Goal: Task Accomplishment & Management: Complete application form

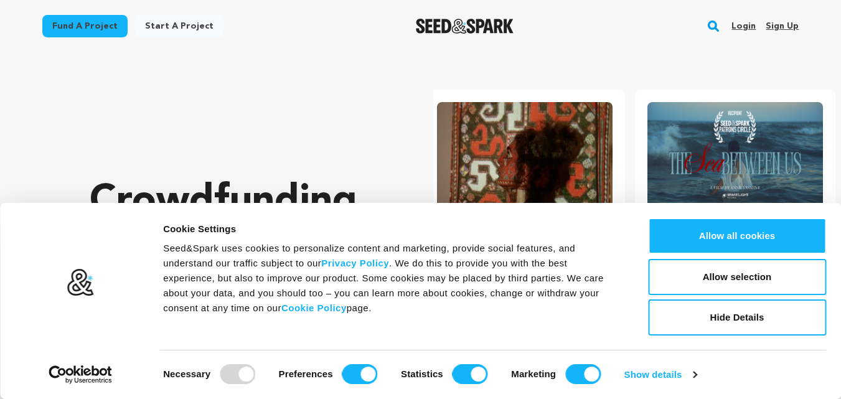
scroll to position [0, 220]
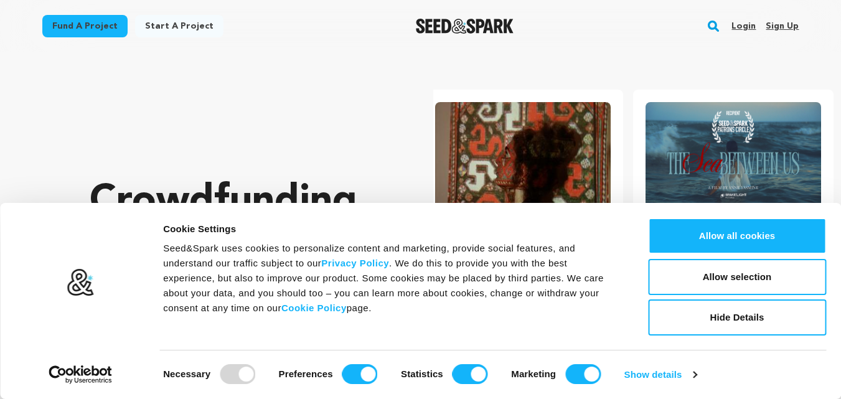
click at [777, 25] on link "Sign up" at bounding box center [781, 26] width 33 height 20
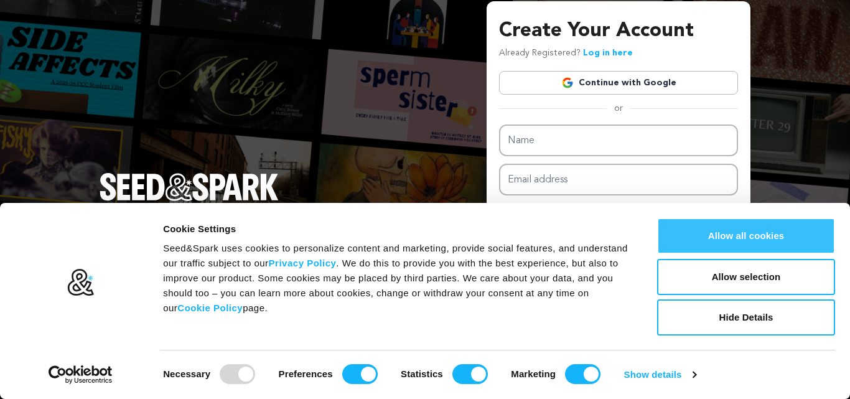
click at [750, 236] on button "Allow all cookies" at bounding box center [746, 236] width 178 height 36
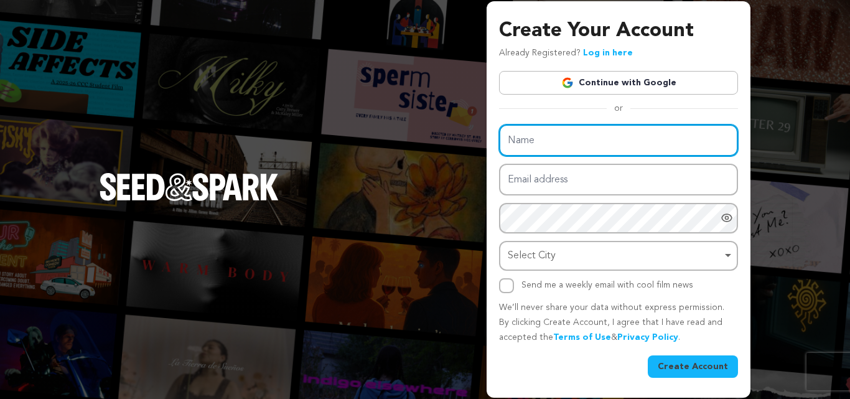
click at [591, 146] on input "Name" at bounding box center [618, 140] width 239 height 32
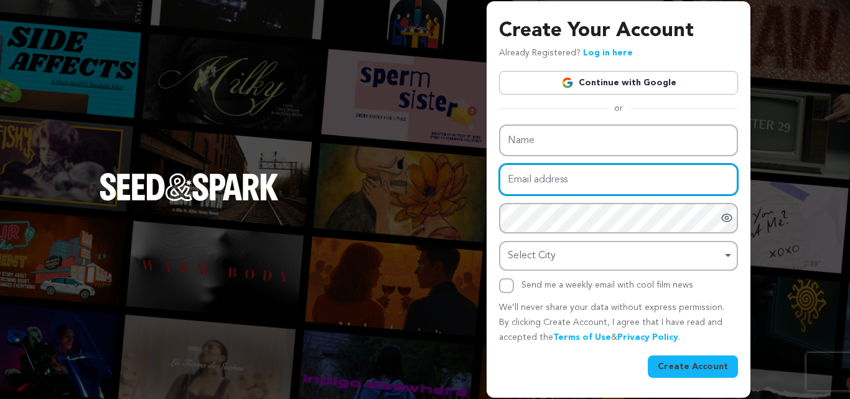
drag, startPoint x: 572, startPoint y: 177, endPoint x: 571, endPoint y: 156, distance: 21.2
click at [572, 177] on input "Email address" at bounding box center [618, 180] width 239 height 32
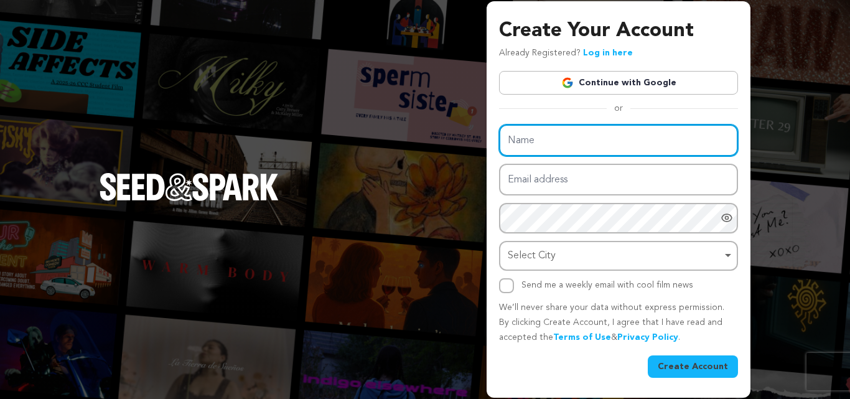
click at [569, 151] on input "Name" at bounding box center [618, 140] width 239 height 32
paste input "Plentum"
type input "Plentum"
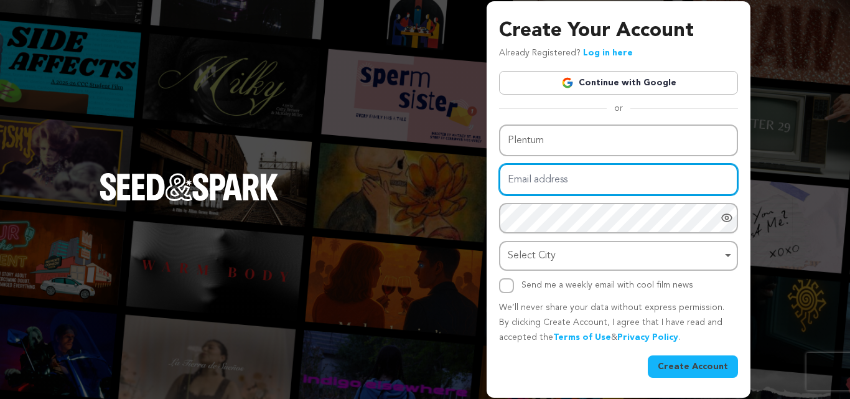
click at [555, 187] on input "Email address" at bounding box center [618, 180] width 239 height 32
paste input "johnc.ig2025@gmail.com"
type input "johnc.ig2025@gmail.com"
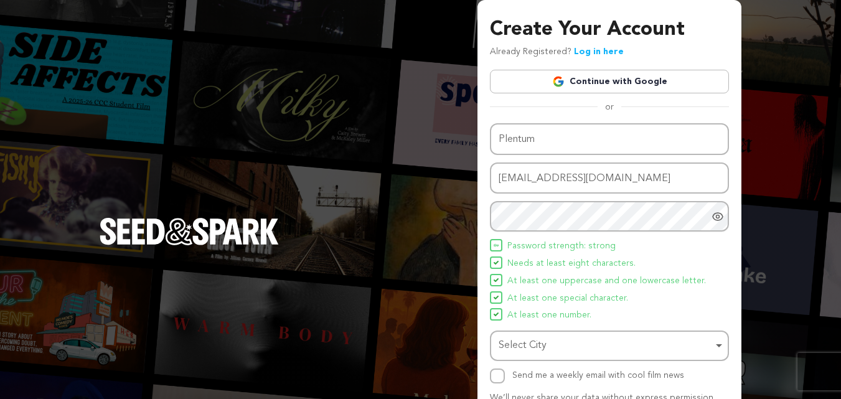
click at [550, 266] on span "Needs at least eight characters." at bounding box center [571, 263] width 128 height 15
click at [549, 345] on div "Select City Remove item" at bounding box center [605, 346] width 214 height 18
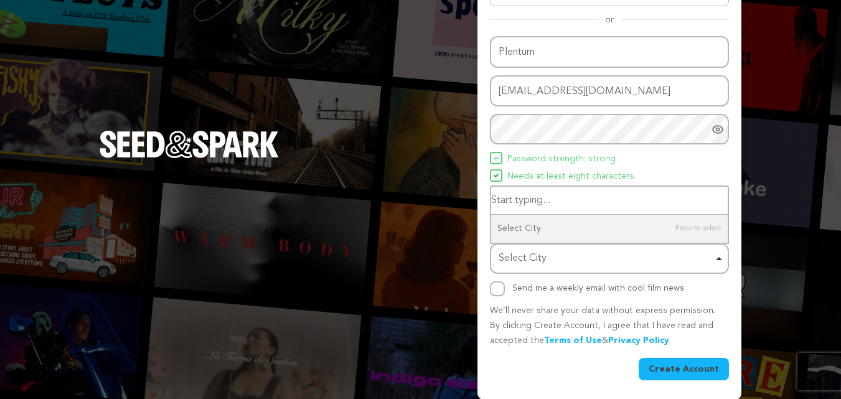
scroll to position [88, 0]
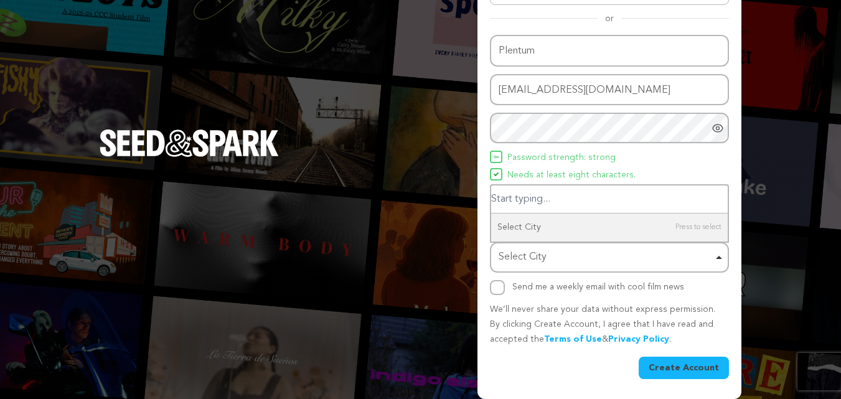
click at [555, 195] on input "Select City" at bounding box center [609, 199] width 236 height 28
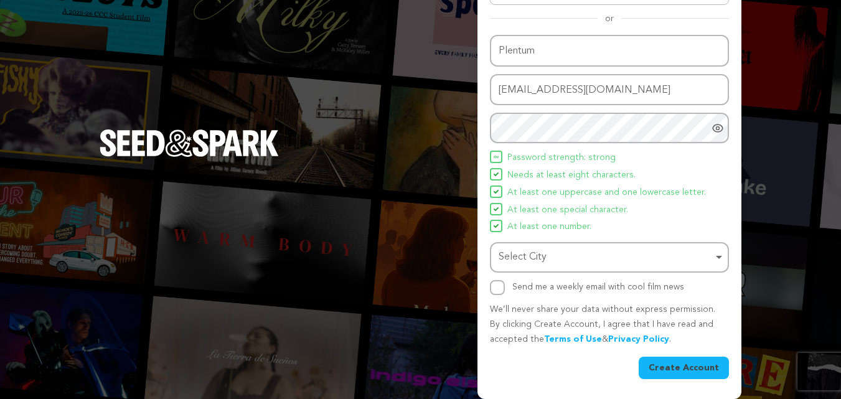
click at [547, 256] on div "Select City Remove item" at bounding box center [605, 257] width 214 height 18
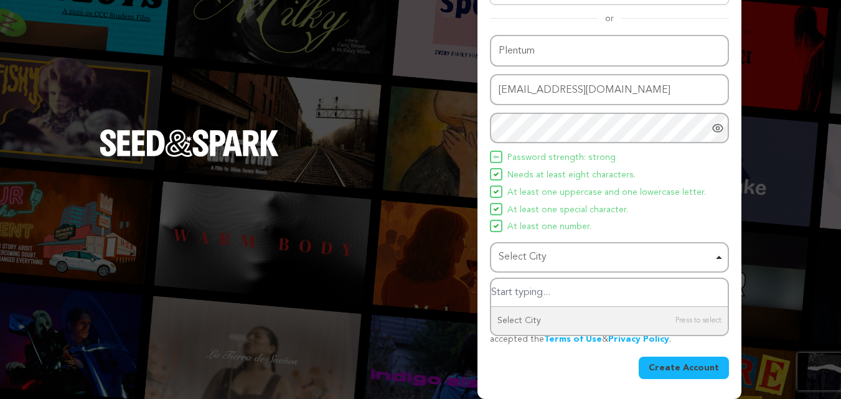
click at [547, 291] on input "Select City" at bounding box center [609, 293] width 236 height 28
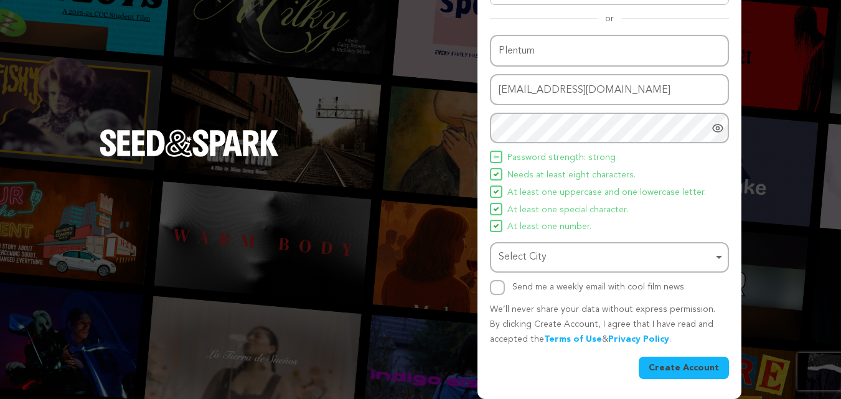
click at [551, 256] on div "Select City Remove item" at bounding box center [605, 257] width 214 height 18
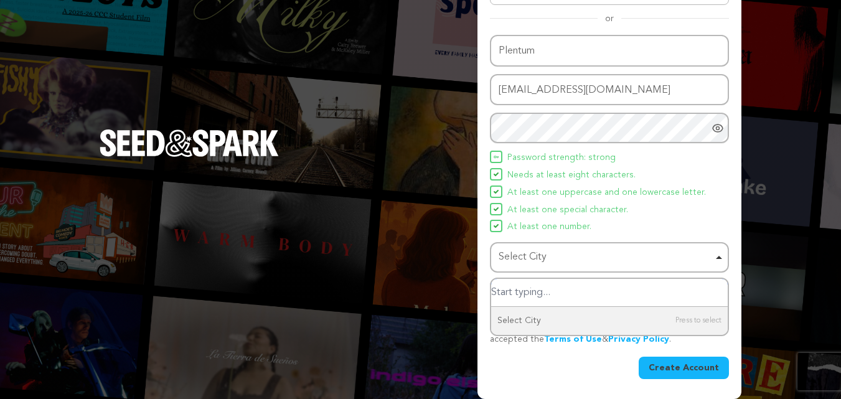
paste input "New York City"
type input "New York City"
click at [582, 293] on input "New York City" at bounding box center [609, 293] width 236 height 28
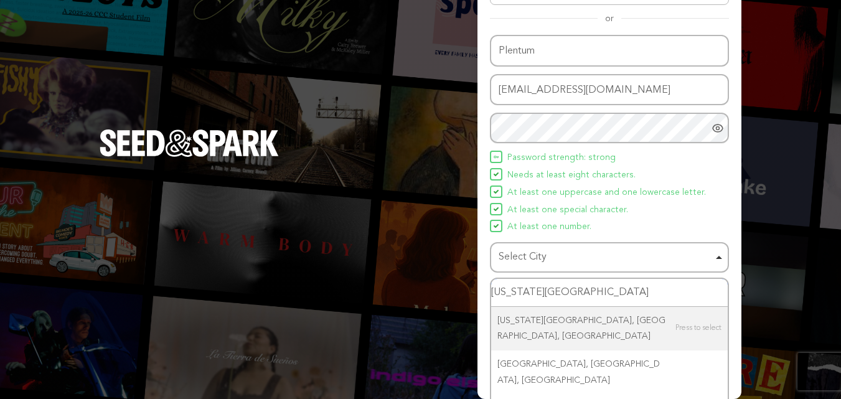
drag, startPoint x: 539, startPoint y: 291, endPoint x: 577, endPoint y: 287, distance: 38.1
click at [577, 287] on input "New York City" at bounding box center [609, 293] width 236 height 28
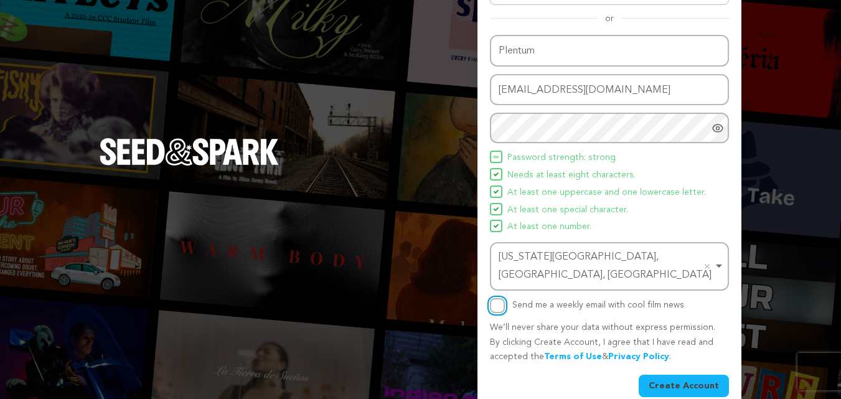
click at [498, 298] on input "Send me a weekly email with cool film news" at bounding box center [497, 305] width 15 height 15
click at [500, 298] on input "Send me a weekly email with cool film news" at bounding box center [497, 305] width 15 height 15
checkbox input "false"
click at [681, 375] on button "Create Account" at bounding box center [683, 386] width 90 height 22
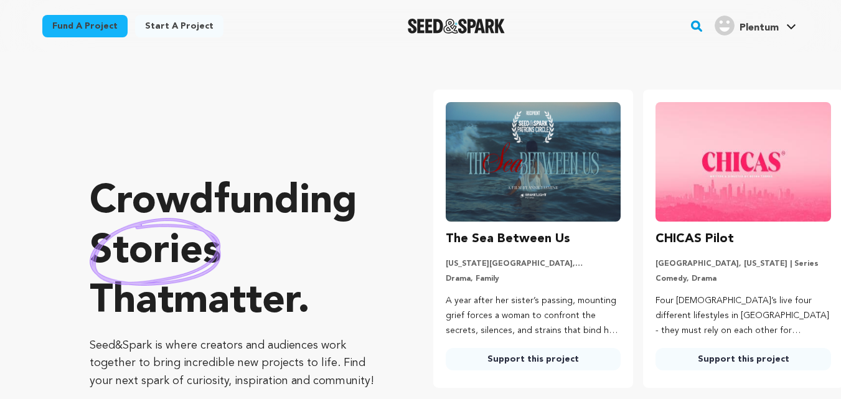
click at [790, 22] on link "Plentum Plentum" at bounding box center [755, 24] width 86 height 22
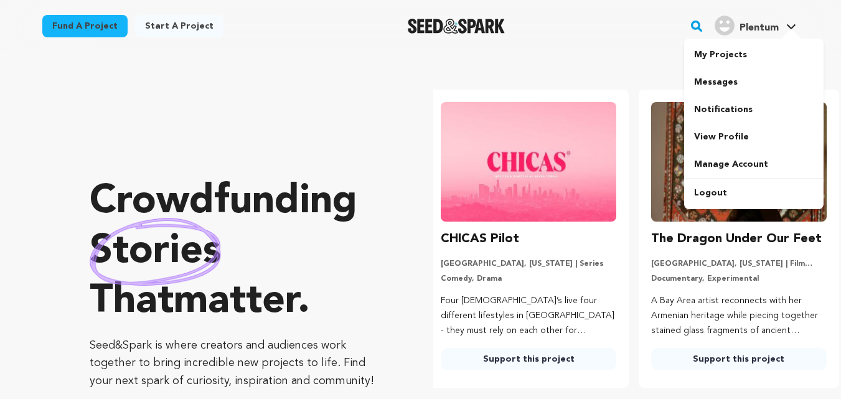
scroll to position [0, 220]
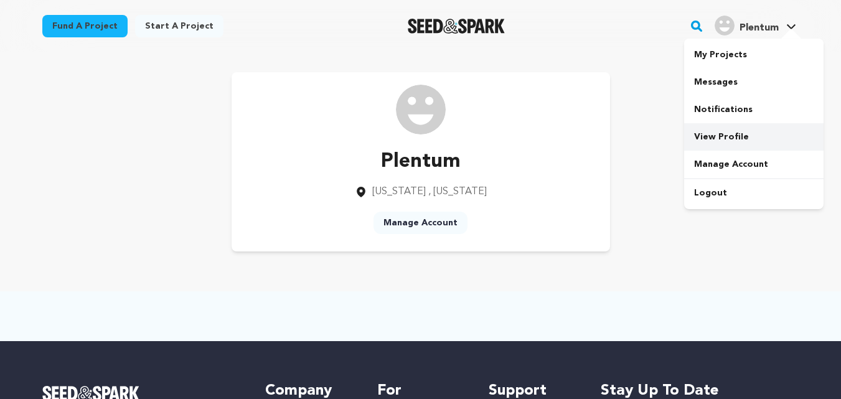
click at [731, 134] on link "View Profile" at bounding box center [753, 136] width 139 height 27
click at [419, 218] on link "Manage Account" at bounding box center [420, 223] width 94 height 22
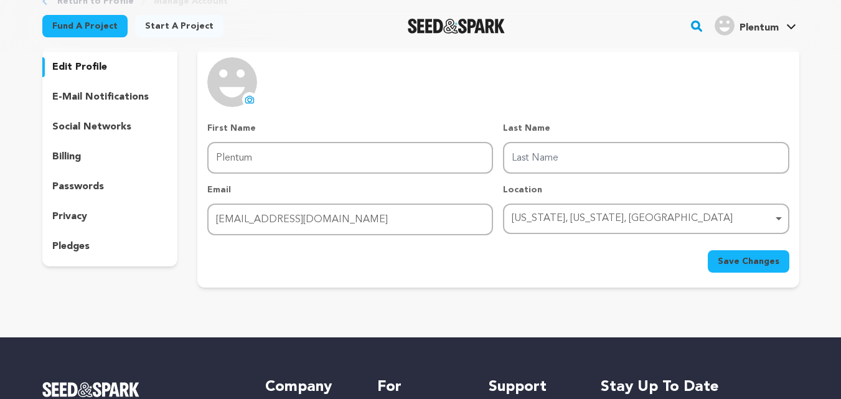
scroll to position [62, 0]
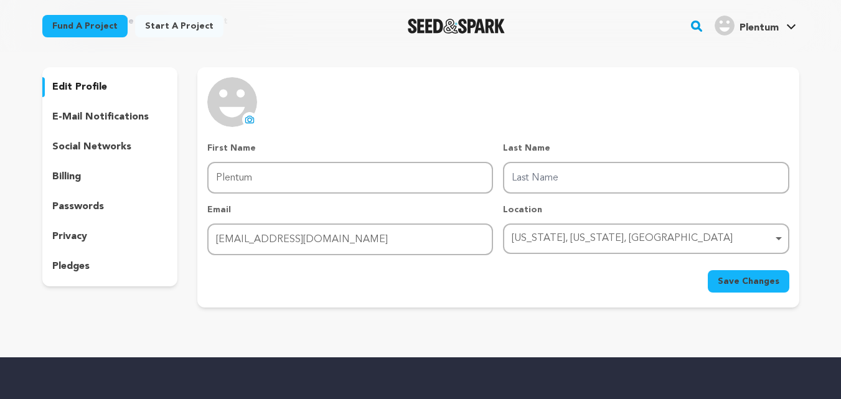
click at [248, 121] on icon at bounding box center [250, 120] width 5 height 4
click at [748, 282] on span "Save Changes" at bounding box center [748, 281] width 62 height 12
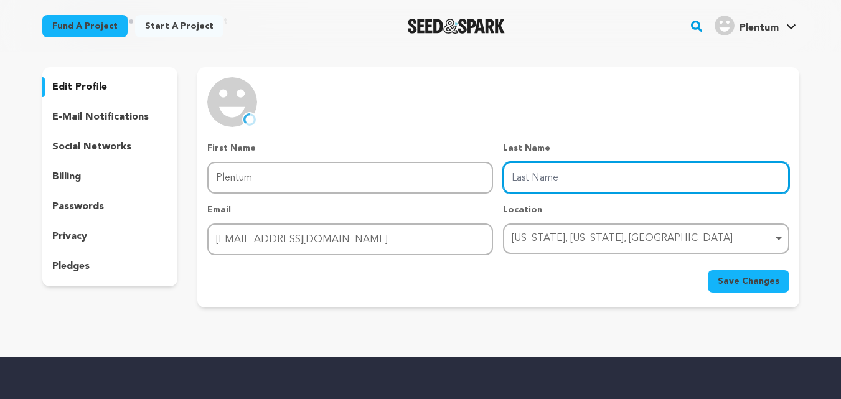
click at [575, 173] on input "Last Name" at bounding box center [646, 178] width 286 height 32
paste input "Supplement"
type input "Supplement"
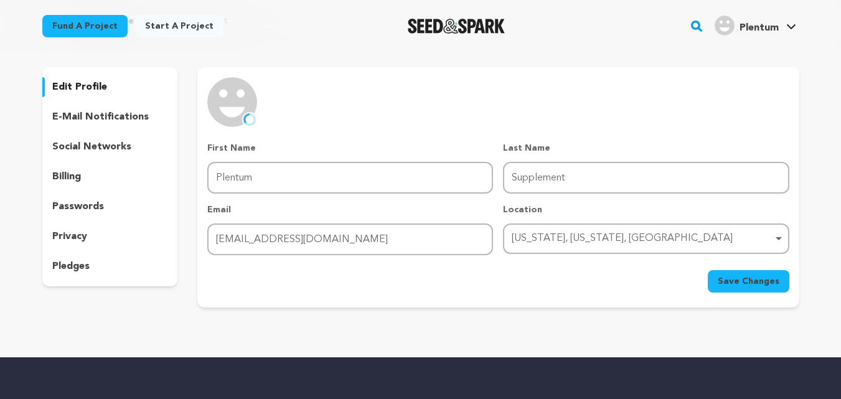
click at [758, 278] on span "Save Changes" at bounding box center [748, 281] width 62 height 12
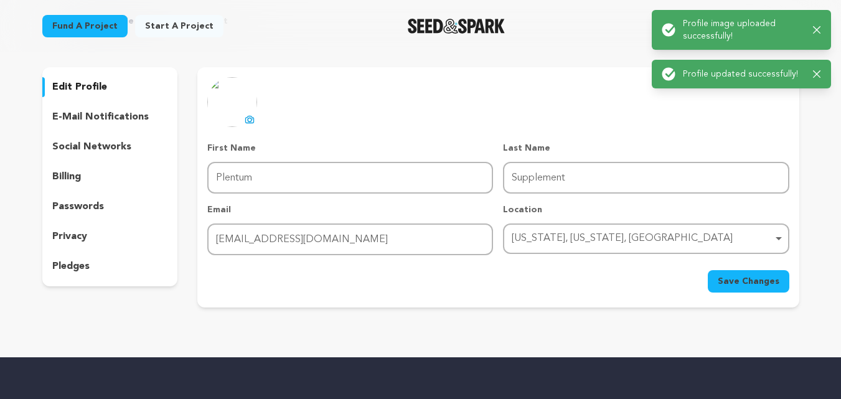
click at [78, 90] on p "edit profile" at bounding box center [79, 87] width 55 height 15
click at [814, 31] on icon "button" at bounding box center [817, 30] width 8 height 8
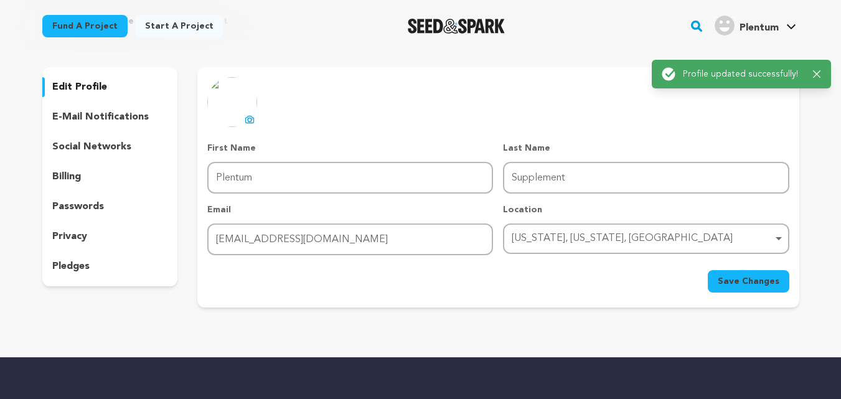
click at [823, 62] on div "Success: Info: Warning: Error: Profile updated successfully! Close notification" at bounding box center [740, 74] width 179 height 29
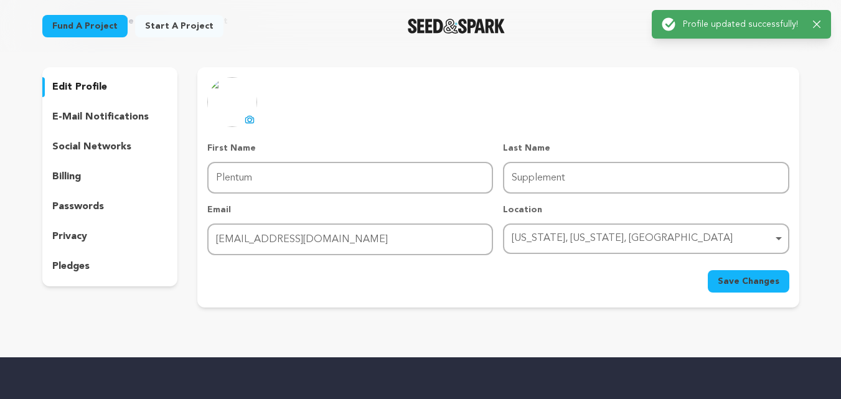
click at [93, 151] on p "social networks" at bounding box center [91, 146] width 79 height 15
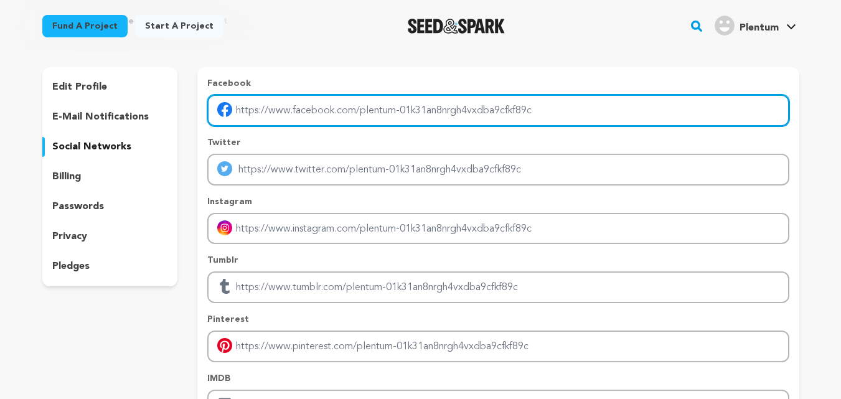
click at [305, 116] on input "Enter facebook profile link" at bounding box center [497, 111] width 581 height 32
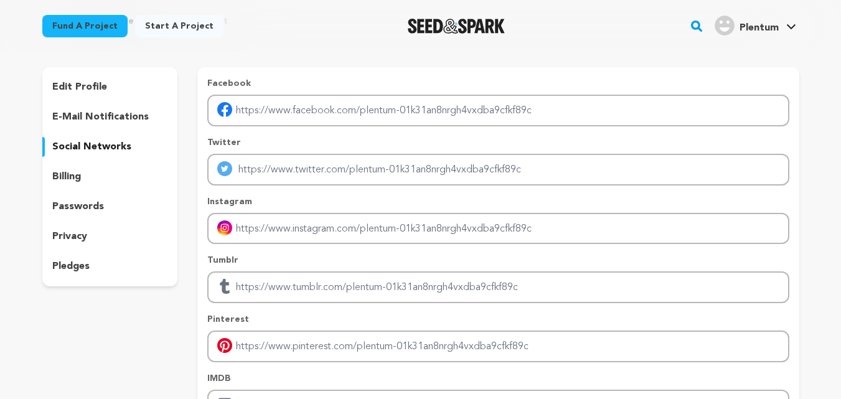
click at [309, 86] on p "Facebook" at bounding box center [497, 83] width 581 height 12
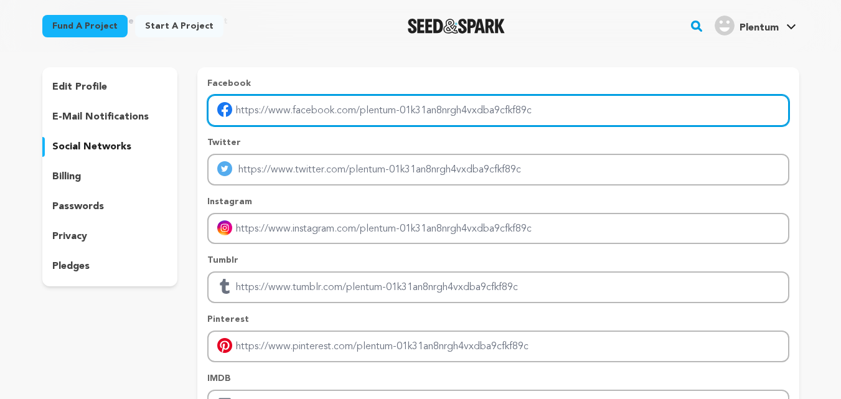
click at [309, 111] on input "Enter facebook profile link" at bounding box center [497, 111] width 581 height 32
type input "https://facebook.com/plentumpets"
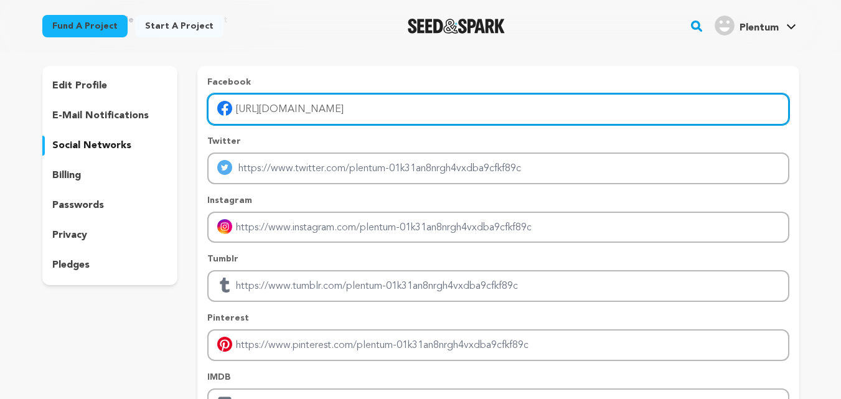
scroll to position [62, 0]
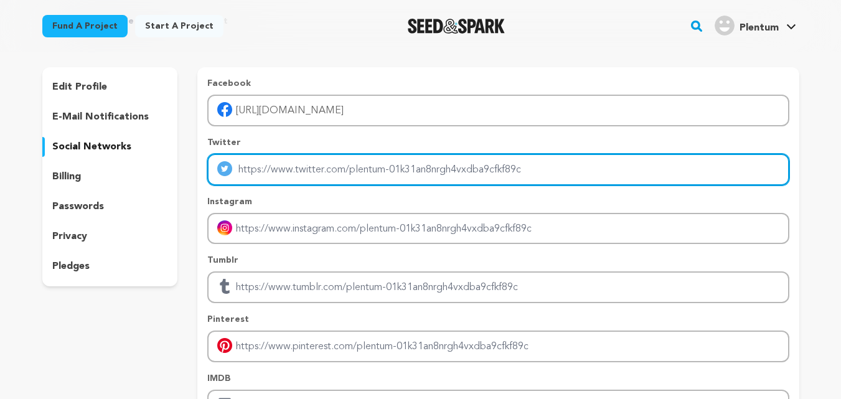
click at [307, 174] on input "Enter twitter profile link" at bounding box center [497, 170] width 581 height 32
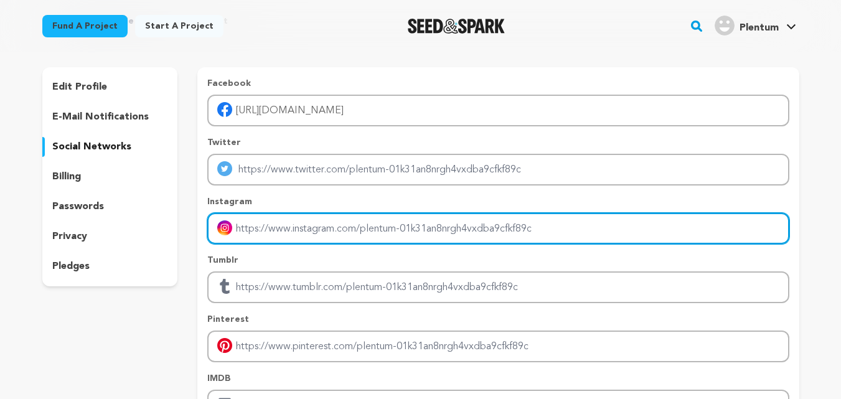
drag, startPoint x: 294, startPoint y: 233, endPoint x: 311, endPoint y: 240, distance: 18.1
click at [294, 233] on input "Enter instagram handle link" at bounding box center [497, 229] width 581 height 32
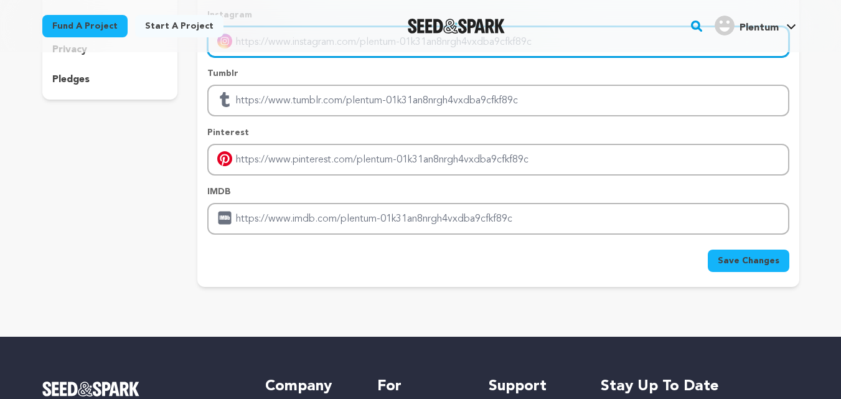
scroll to position [373, 0]
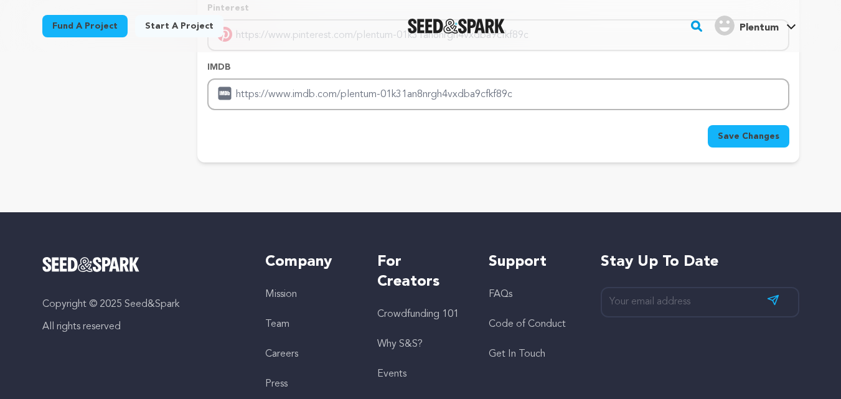
click at [749, 142] on button "Save Changes" at bounding box center [748, 136] width 82 height 22
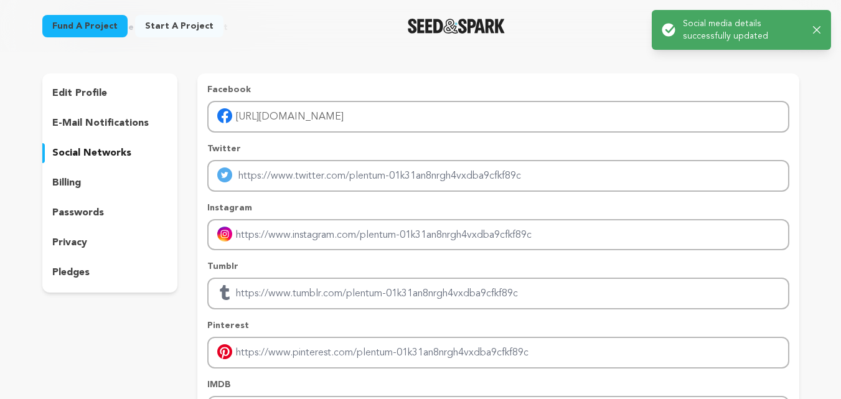
scroll to position [0, 0]
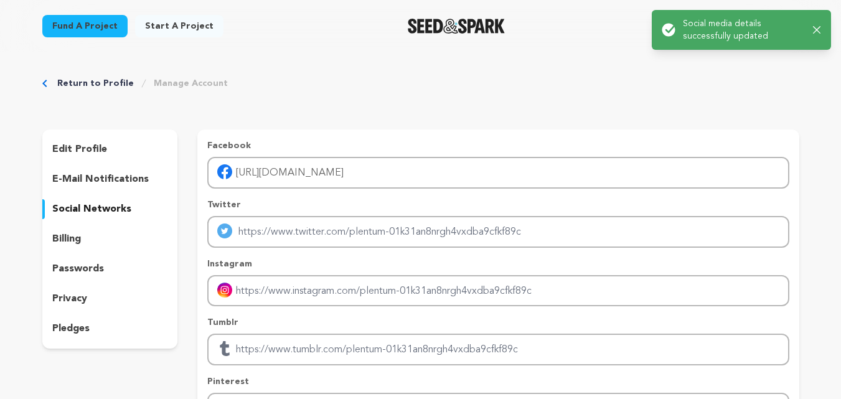
click at [103, 147] on p "edit profile" at bounding box center [79, 149] width 55 height 15
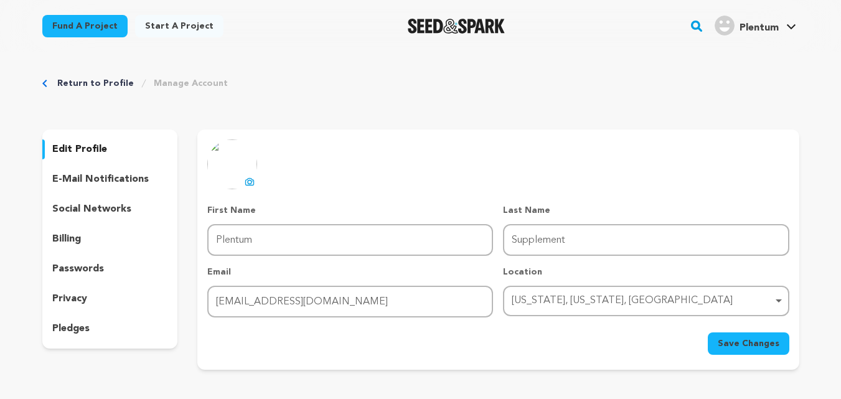
click at [764, 26] on span "Plentum" at bounding box center [758, 28] width 39 height 10
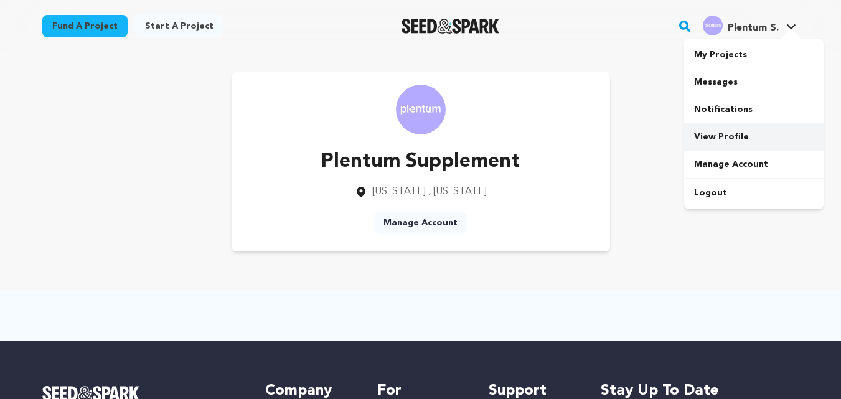
click at [721, 133] on link "View Profile" at bounding box center [753, 136] width 139 height 27
click at [166, 21] on link "Start a project" at bounding box center [179, 26] width 88 height 22
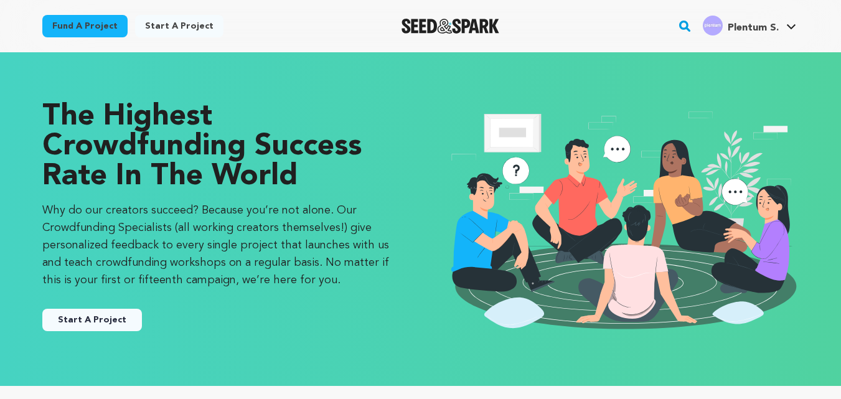
scroll to position [124, 0]
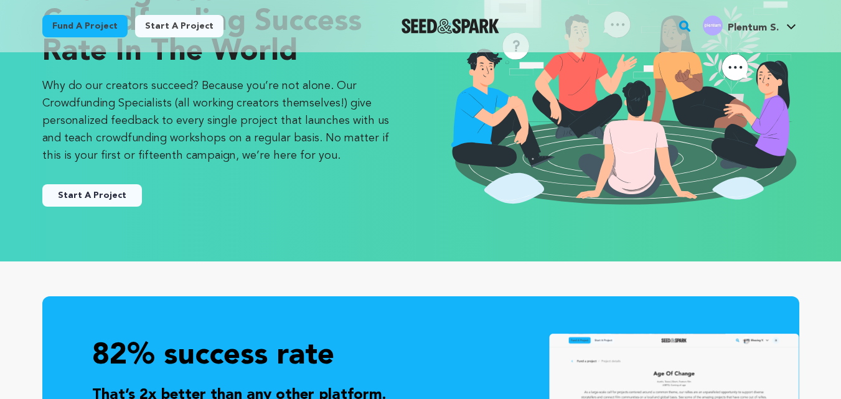
click at [87, 198] on button "Start A Project" at bounding box center [92, 195] width 100 height 22
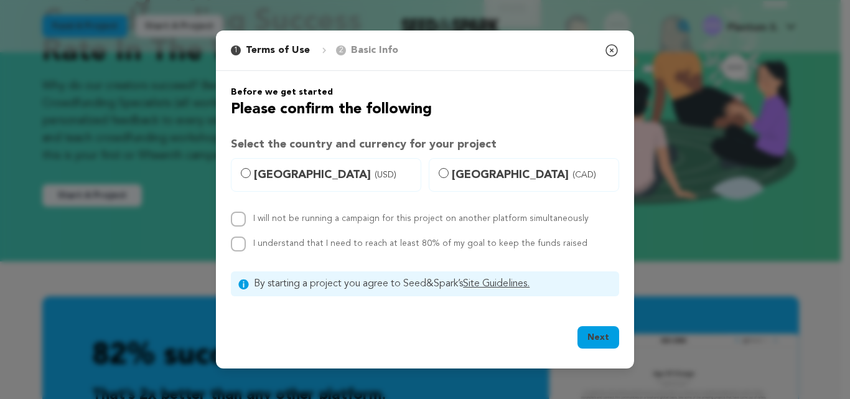
click at [251, 174] on label "United States (USD)" at bounding box center [326, 175] width 190 height 34
click at [251, 174] on input "United States (USD)" at bounding box center [246, 173] width 10 height 10
radio input "true"
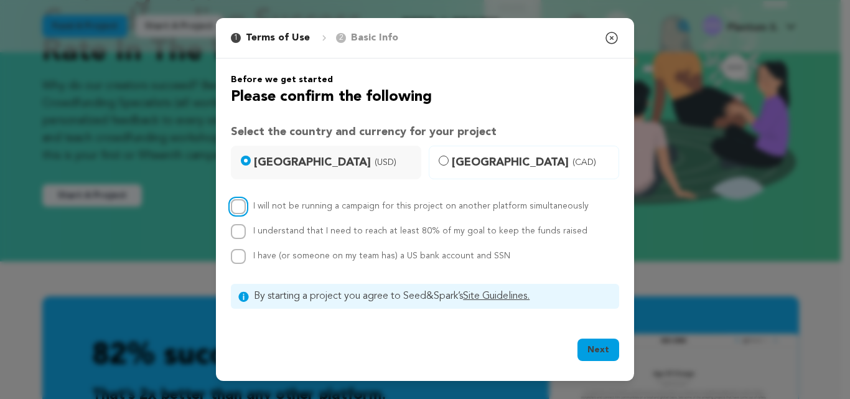
click at [238, 208] on input "I will not be running a campaign for this project on another platform simultane…" at bounding box center [238, 206] width 15 height 15
checkbox input "true"
click at [236, 228] on input "I understand that I need to reach at least 80% of my goal to keep the funds rai…" at bounding box center [238, 231] width 15 height 15
checkbox input "true"
click at [238, 245] on div "I will not be running a campaign for this project on another platform simultane…" at bounding box center [425, 231] width 388 height 65
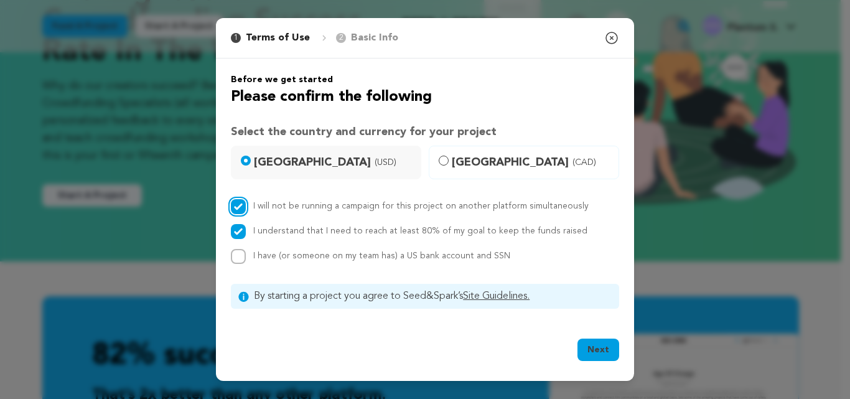
click at [239, 208] on input "I will not be running a campaign for this project on another platform simultane…" at bounding box center [238, 206] width 15 height 15
checkbox input "false"
click at [236, 232] on input "I understand that I need to reach at least 80% of my goal to keep the funds rai…" at bounding box center [238, 231] width 15 height 15
click at [236, 233] on input "I understand that I need to reach at least 80% of my goal to keep the funds rai…" at bounding box center [238, 231] width 15 height 15
checkbox input "true"
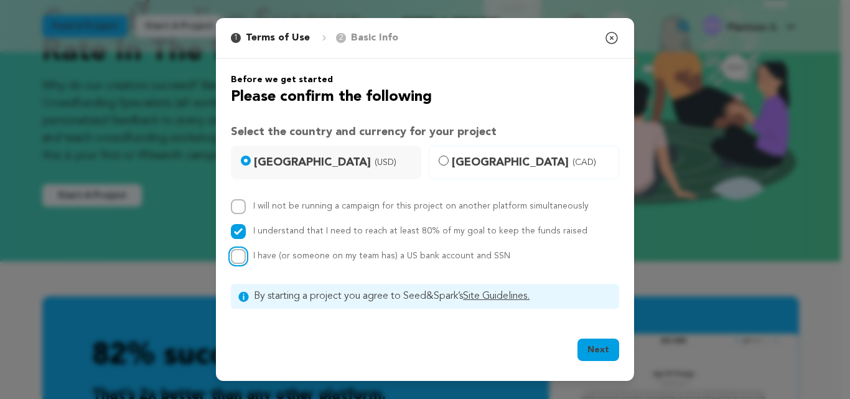
click at [243, 253] on input "I have (or someone on my team has) a US bank account and SSN" at bounding box center [238, 256] width 15 height 15
checkbox input "true"
click at [241, 203] on input "I will not be running a campaign for this project on another platform simultane…" at bounding box center [238, 206] width 15 height 15
checkbox input "true"
click at [596, 360] on button "Next" at bounding box center [598, 349] width 42 height 22
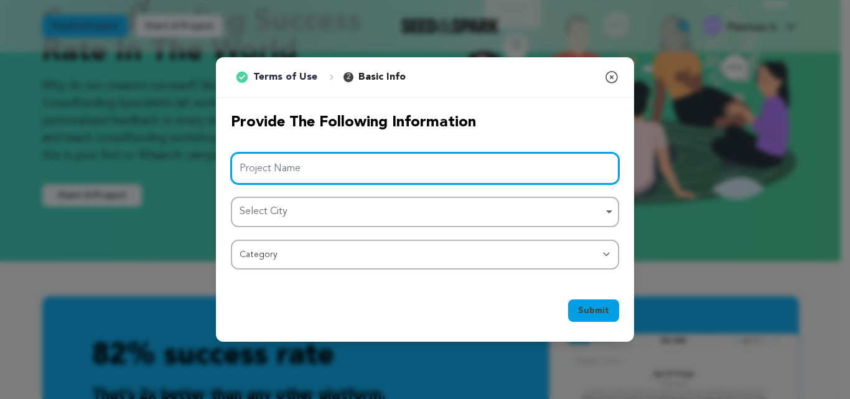
click at [369, 176] on input "Project Name" at bounding box center [425, 168] width 388 height 32
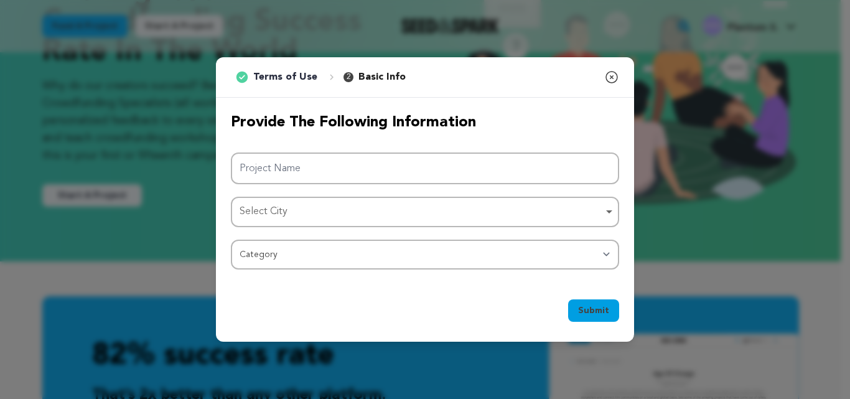
click at [620, 70] on div "1 Terms of Use 2 Basic Info You started your project! Close modal" at bounding box center [425, 77] width 418 height 40
click at [611, 73] on icon "button" at bounding box center [611, 77] width 15 height 15
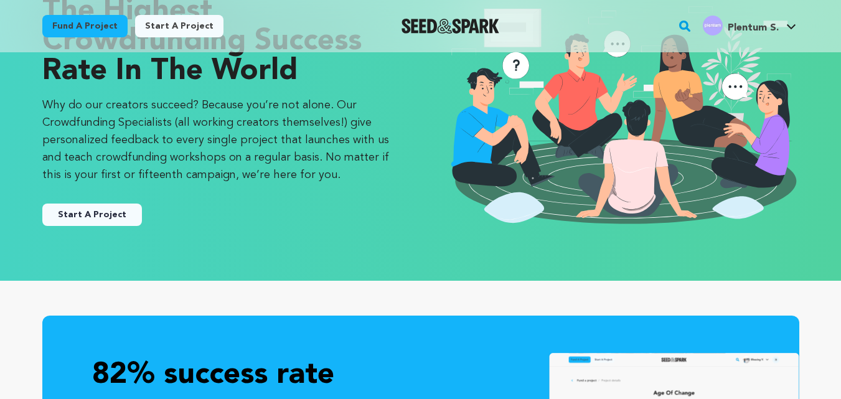
scroll to position [0, 0]
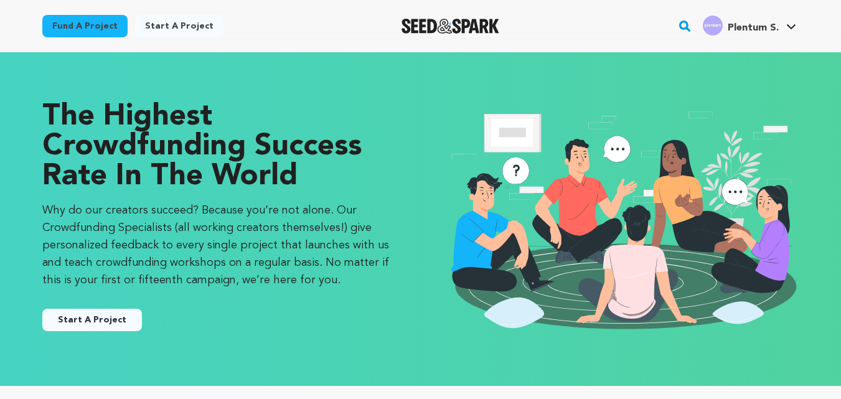
click at [763, 15] on link "Plentum S. Plentum S." at bounding box center [749, 24] width 98 height 22
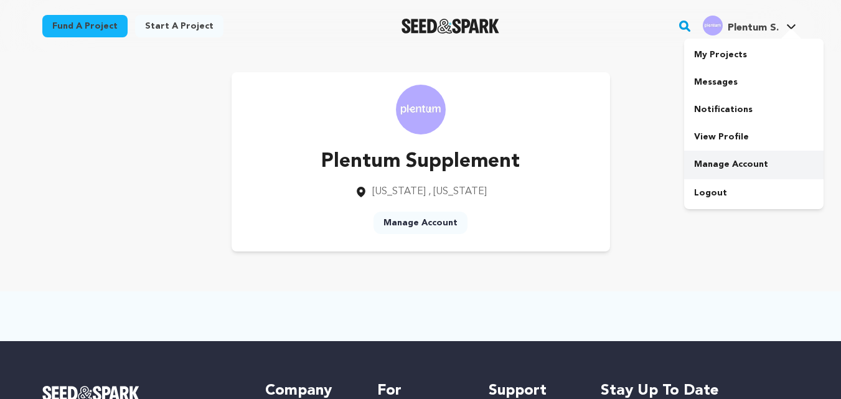
click at [734, 159] on link "Manage Account" at bounding box center [753, 164] width 139 height 27
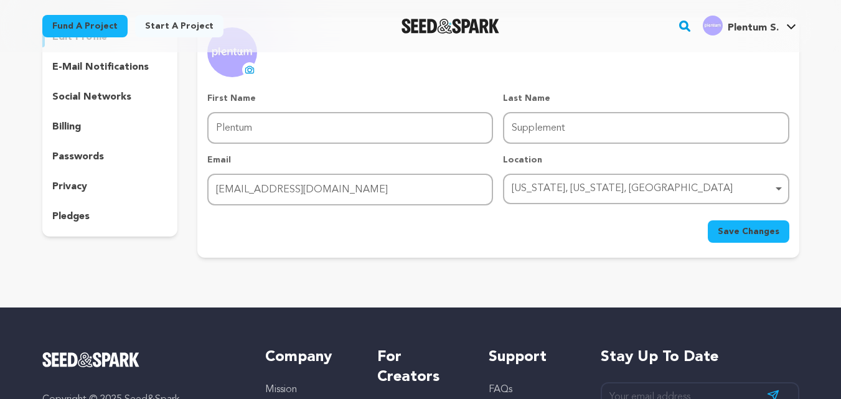
scroll to position [91, 0]
